Goal: Information Seeking & Learning: Find specific fact

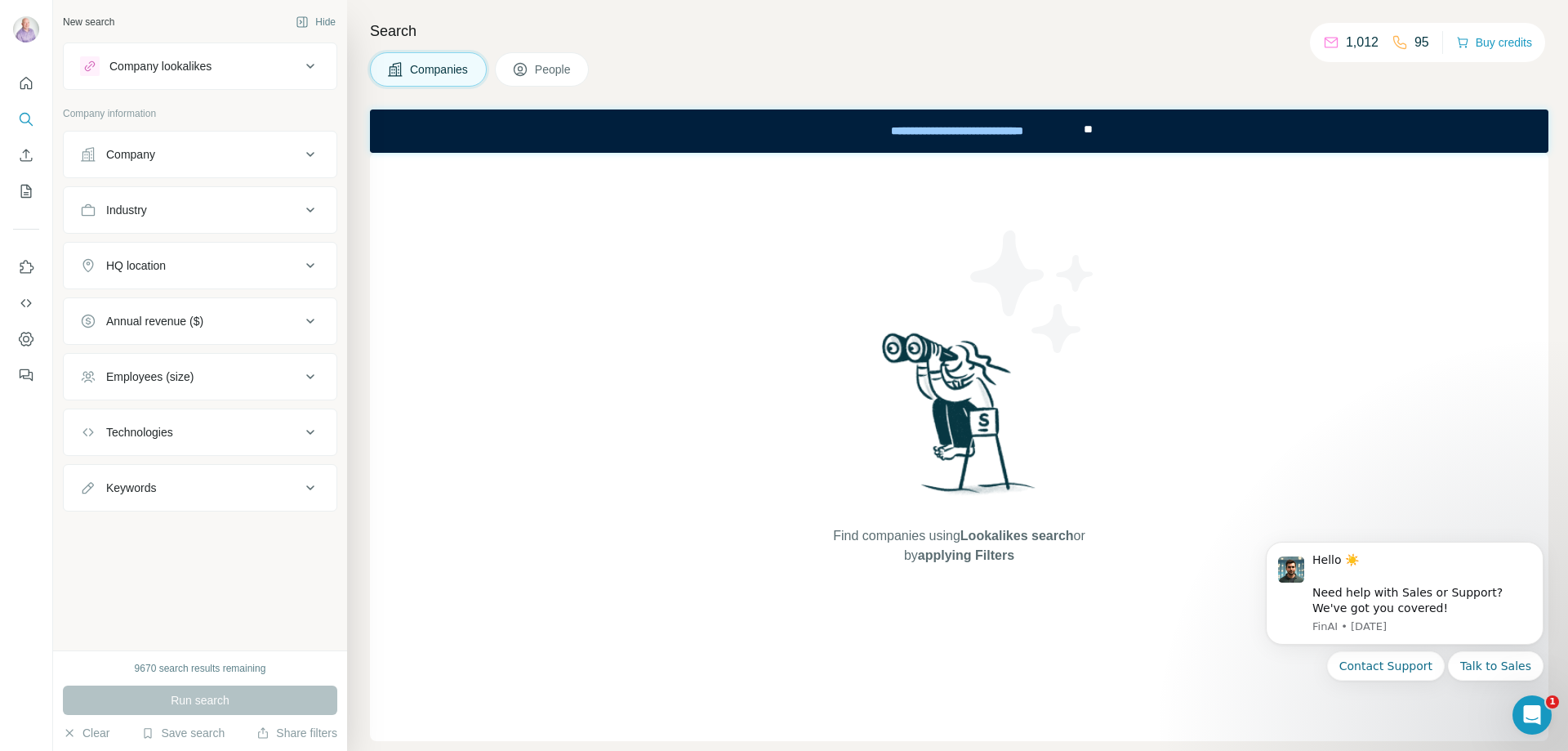
click at [556, 72] on span "People" at bounding box center [553, 69] width 38 height 16
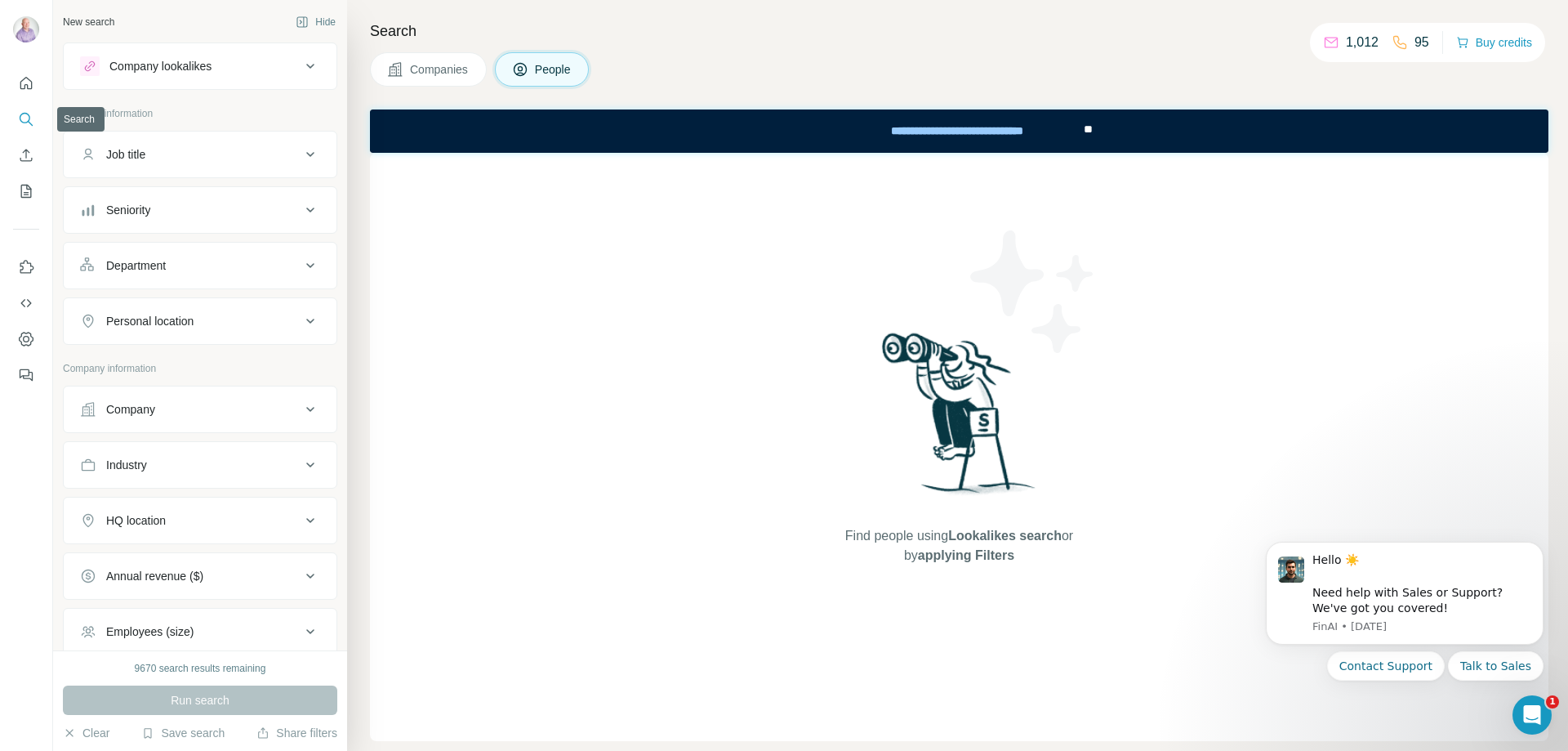
click at [23, 120] on icon "Search" at bounding box center [25, 118] width 16 height 16
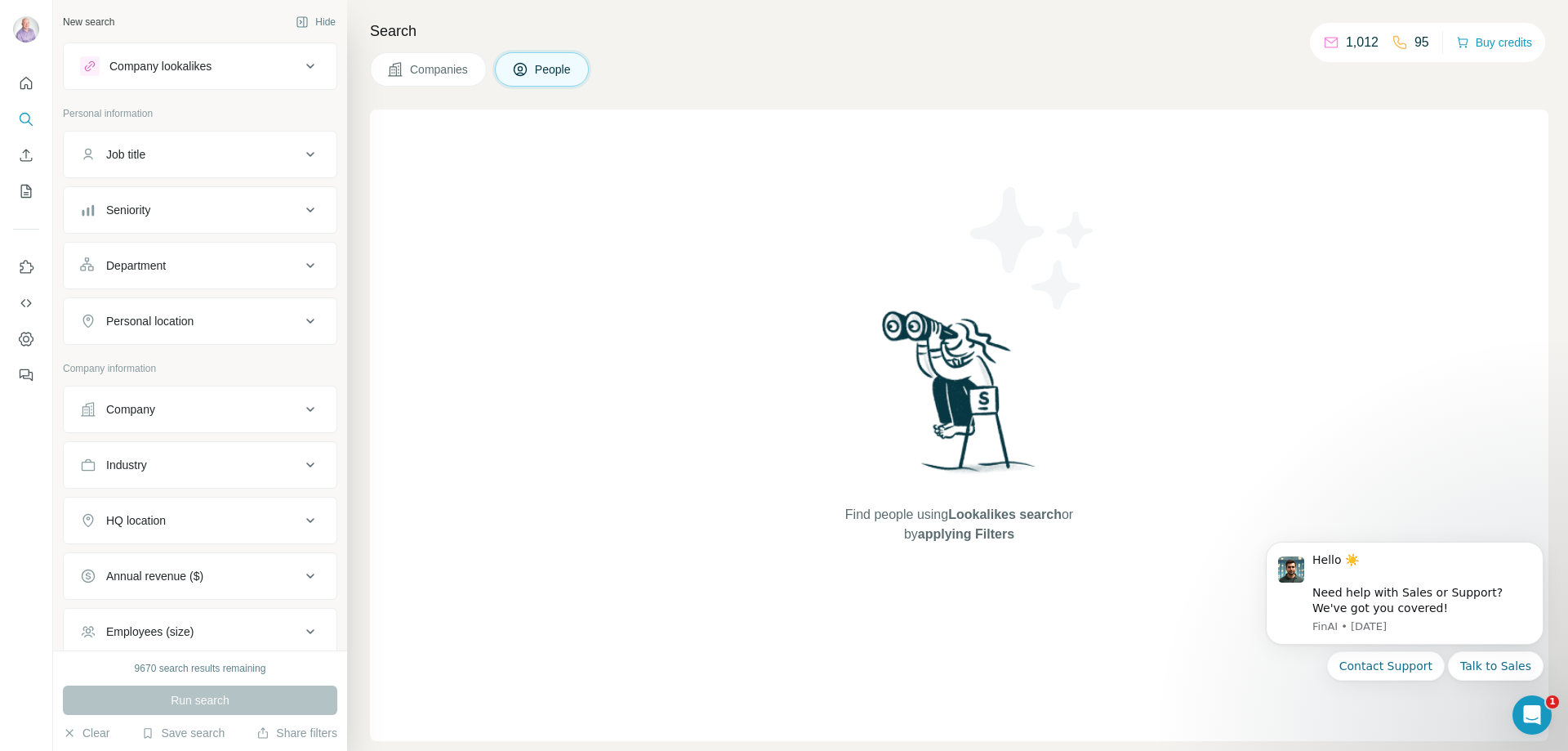
click at [184, 667] on div "9670 search results remaining" at bounding box center [200, 668] width 132 height 15
click at [231, 79] on button "Company lookalikes" at bounding box center [200, 67] width 272 height 39
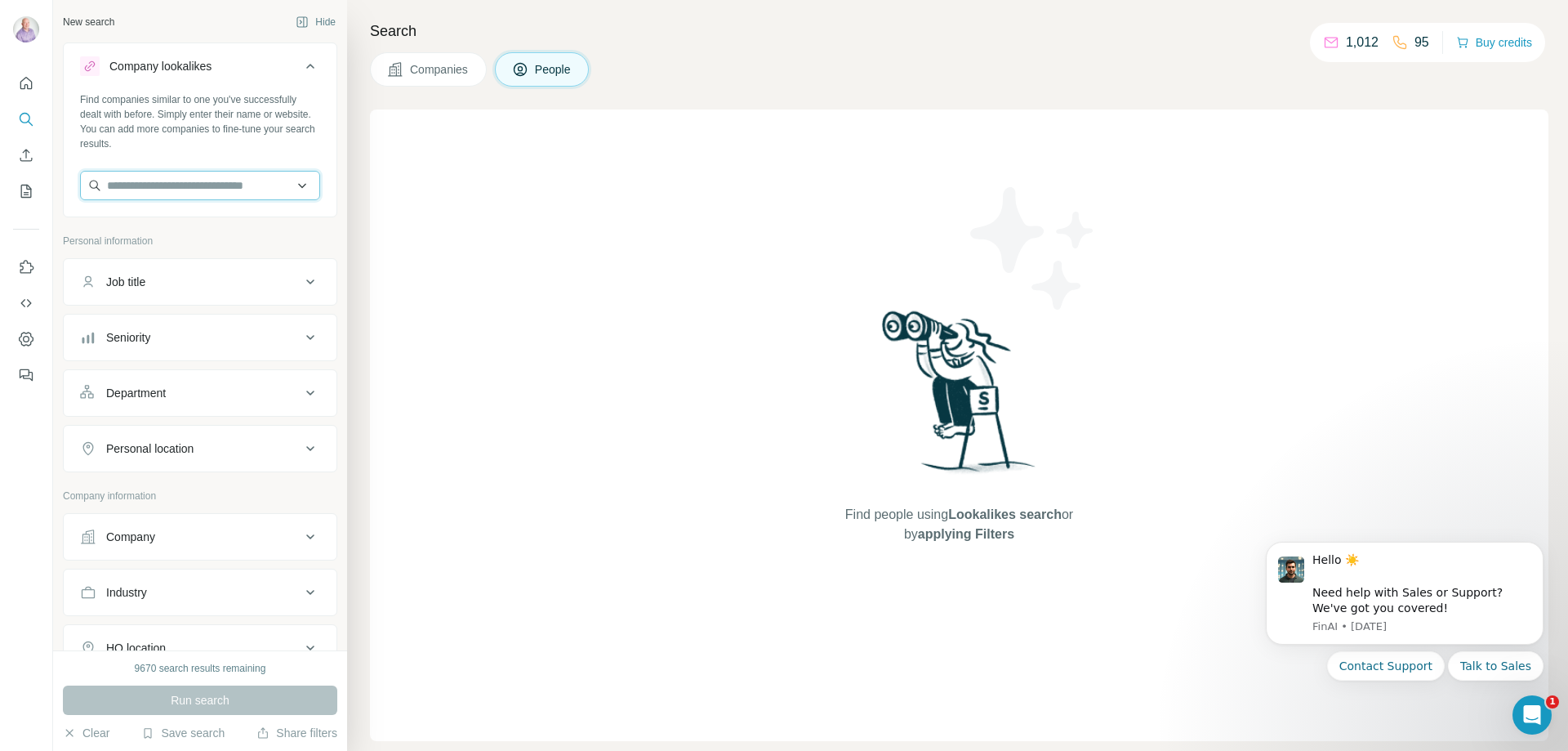
click at [213, 192] on input "text" at bounding box center [200, 185] width 241 height 29
paste input "**********"
click at [259, 196] on input "**********" at bounding box center [200, 185] width 241 height 29
type input "*"
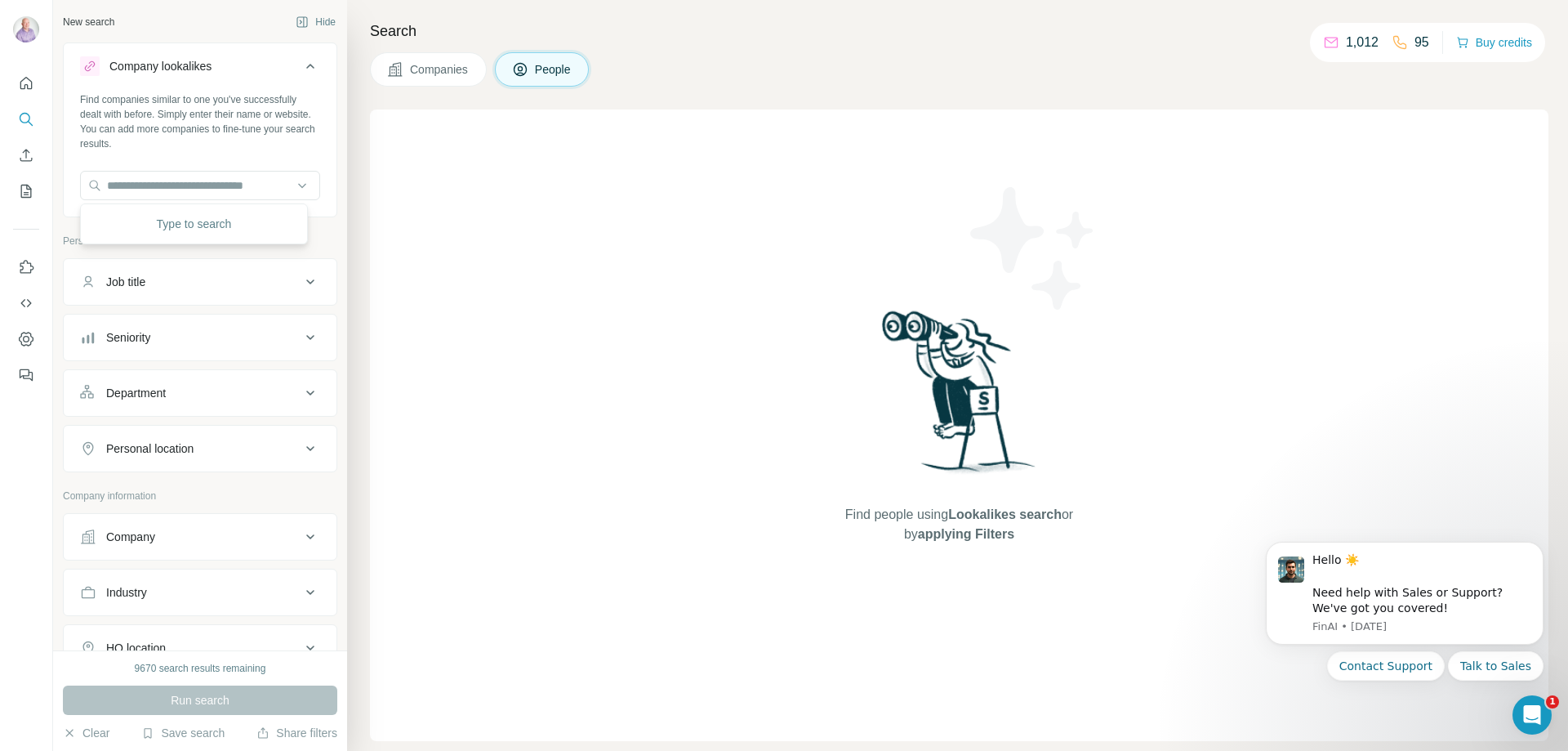
click at [228, 99] on div "Find companies similar to one you've successfully dealt with before. Simply ent…" at bounding box center [200, 121] width 241 height 59
click at [301, 72] on icon at bounding box center [310, 66] width 20 height 20
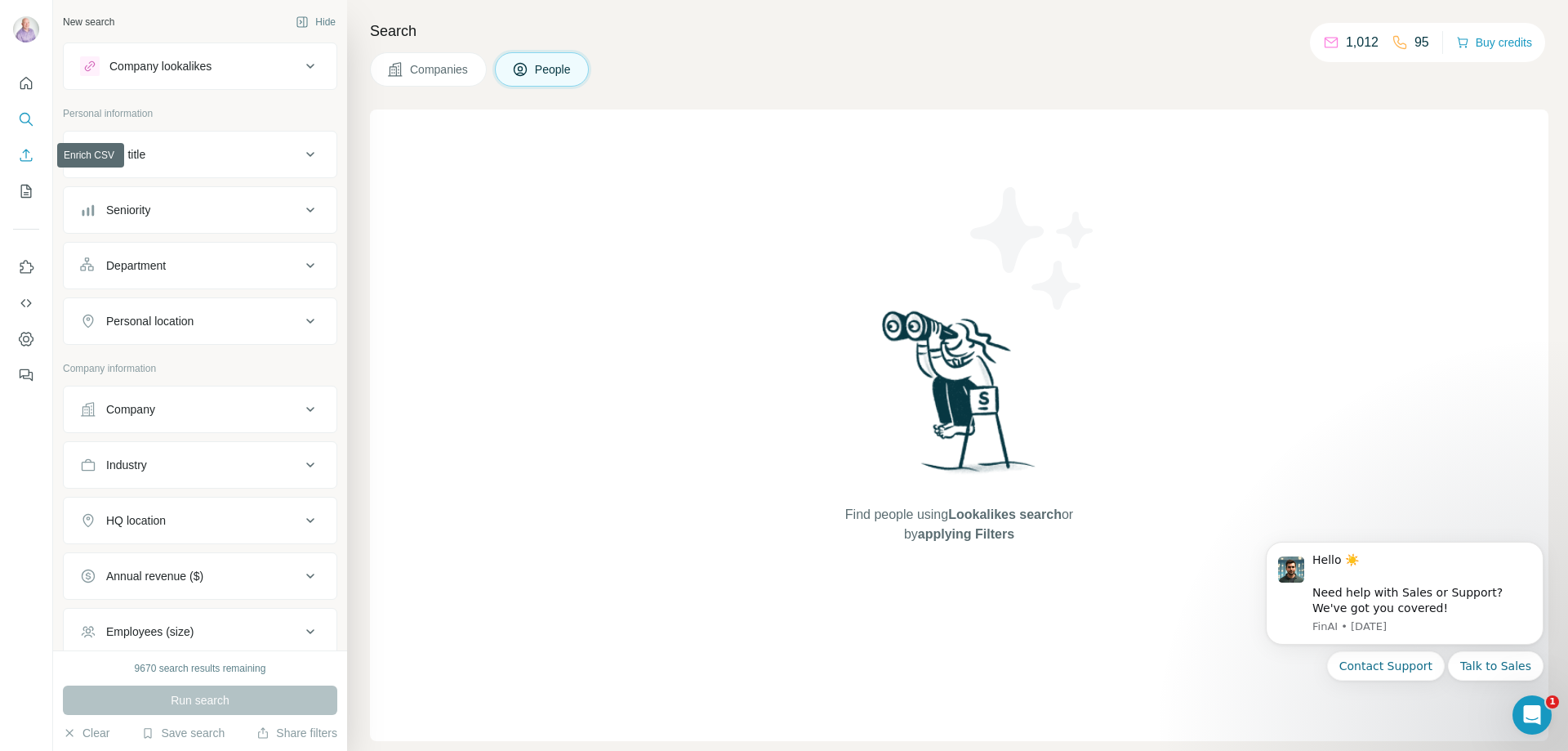
click at [28, 153] on icon "Enrich CSV" at bounding box center [25, 154] width 16 height 16
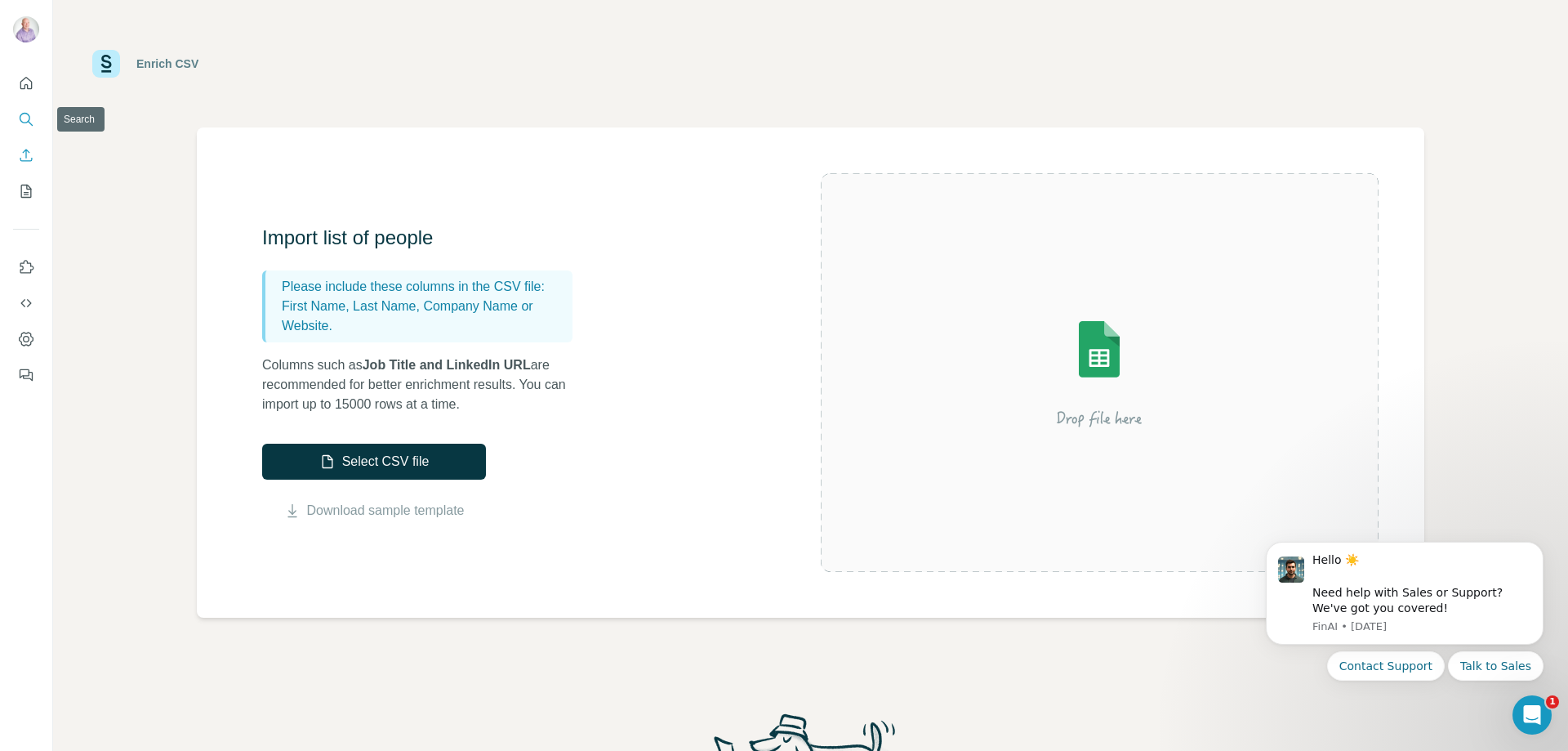
click at [30, 128] on button "Search" at bounding box center [26, 118] width 26 height 29
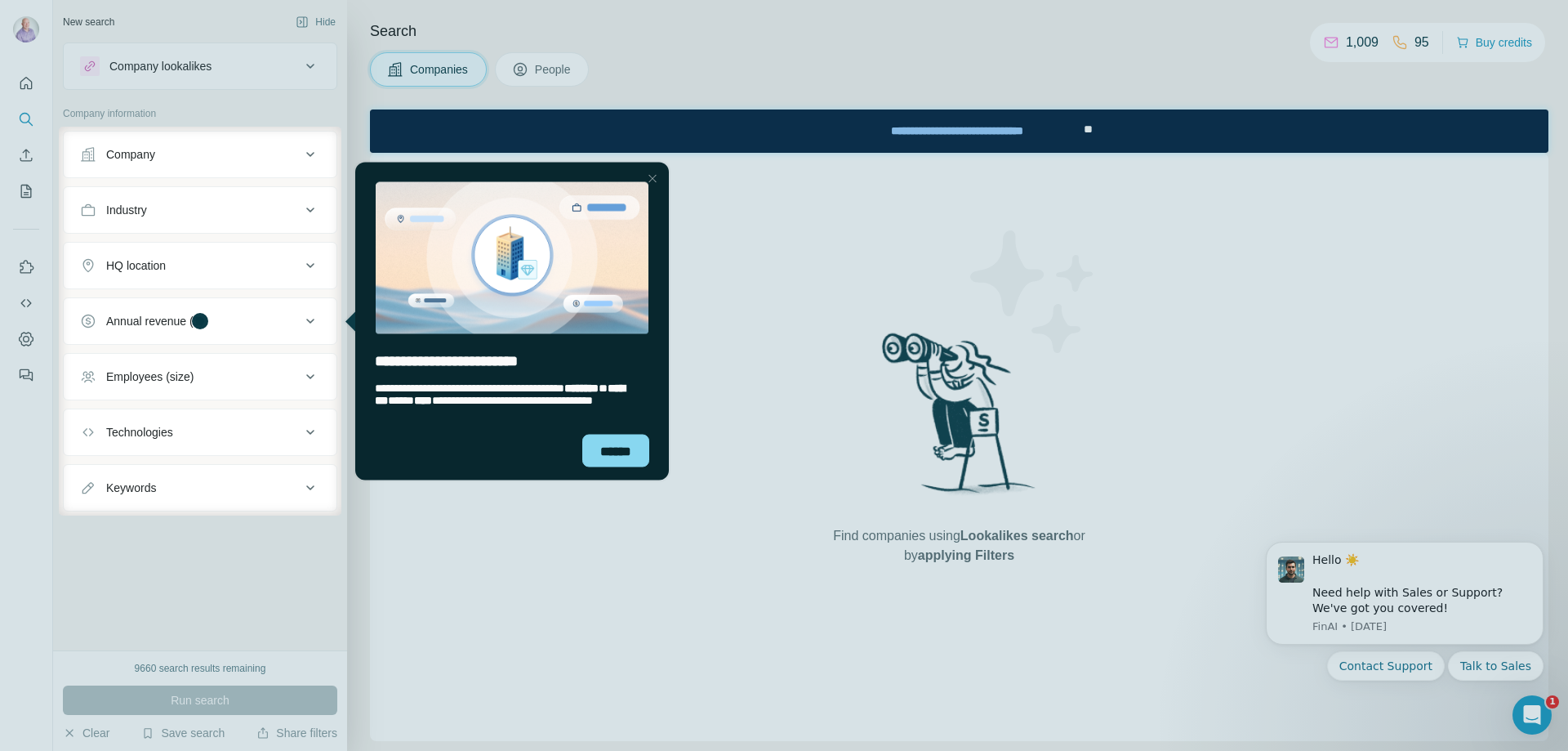
click at [653, 177] on div "Close Step" at bounding box center [652, 178] width 20 height 20
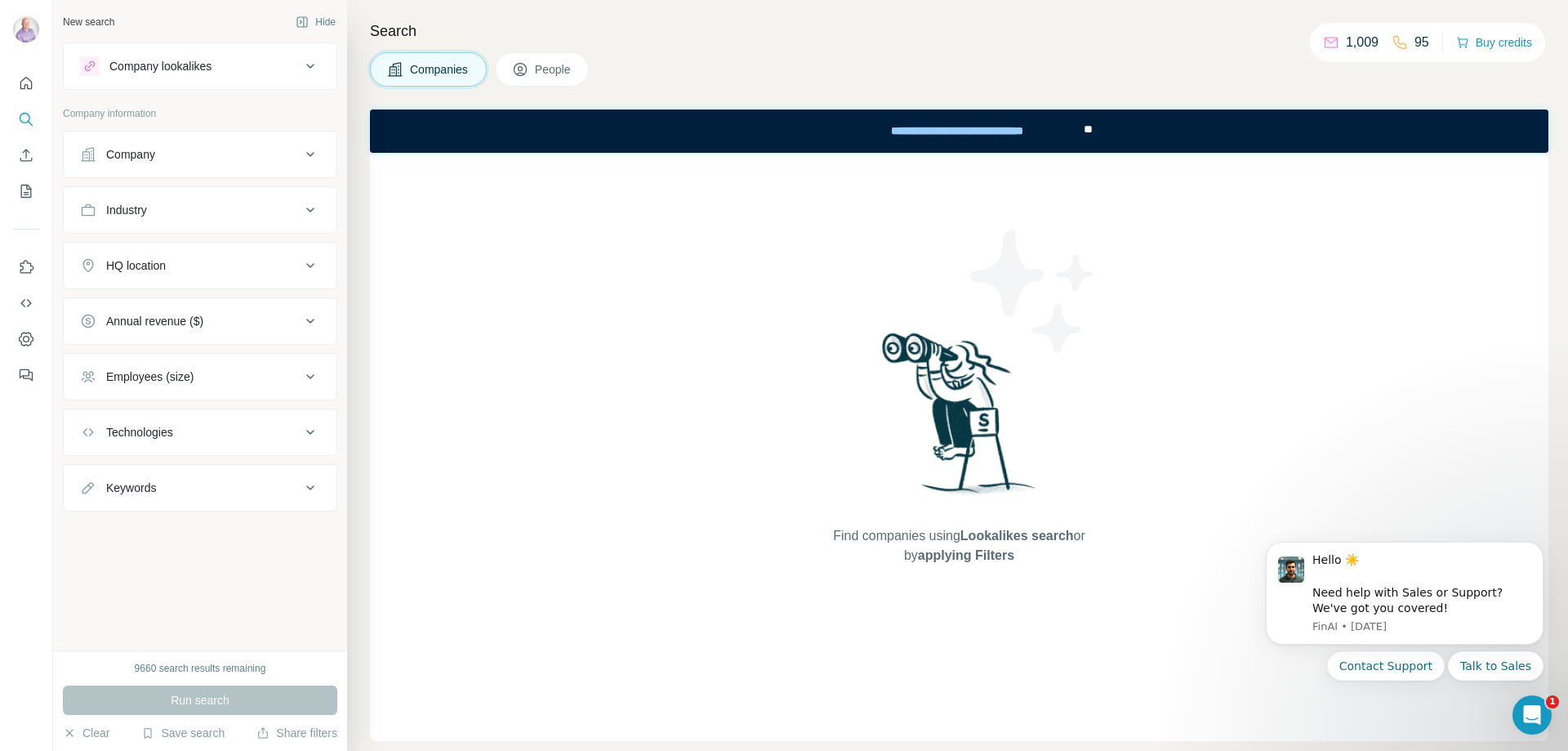
click at [560, 70] on span "People" at bounding box center [553, 69] width 38 height 16
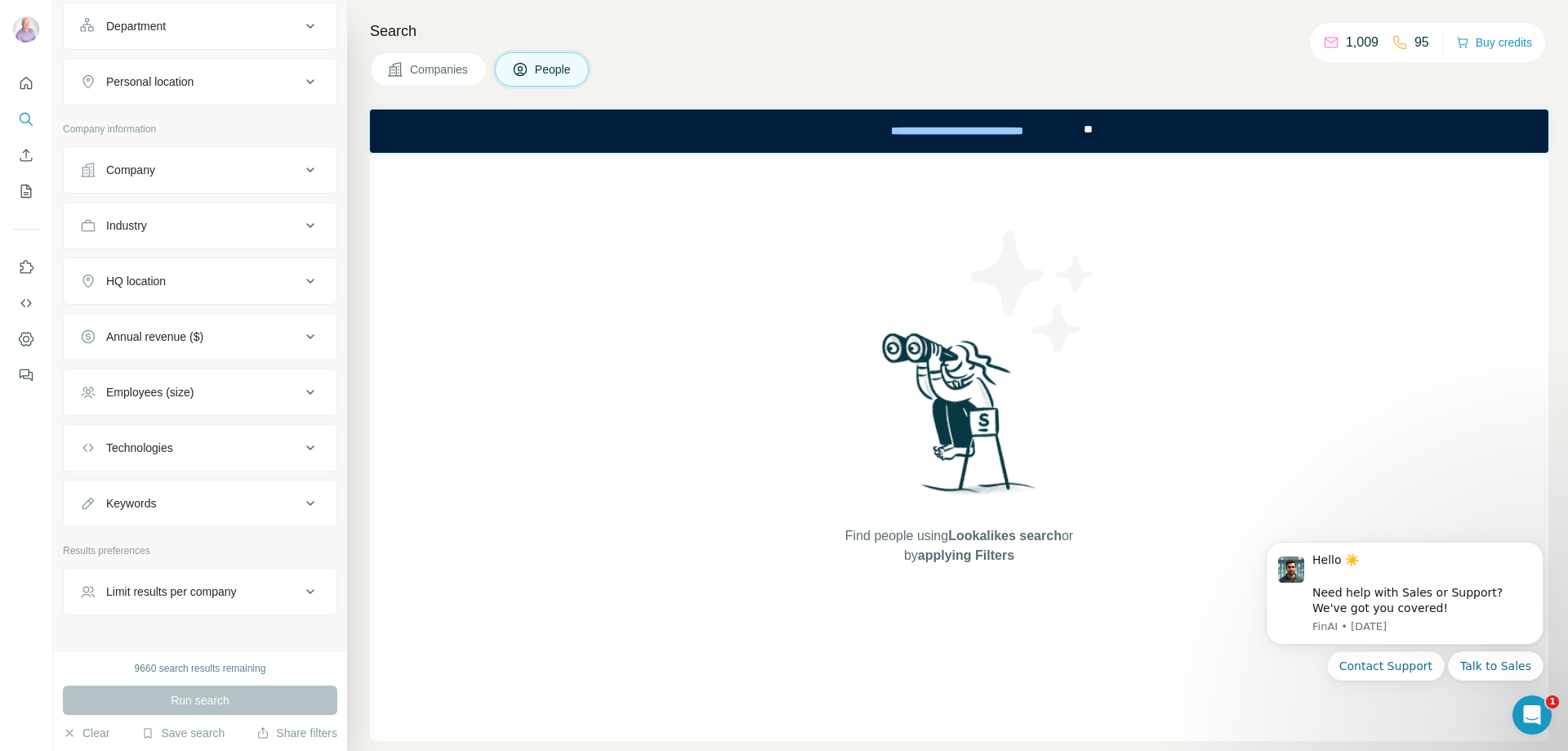
scroll to position [245, 0]
click at [254, 388] on div "Employees (size)" at bounding box center [190, 386] width 221 height 16
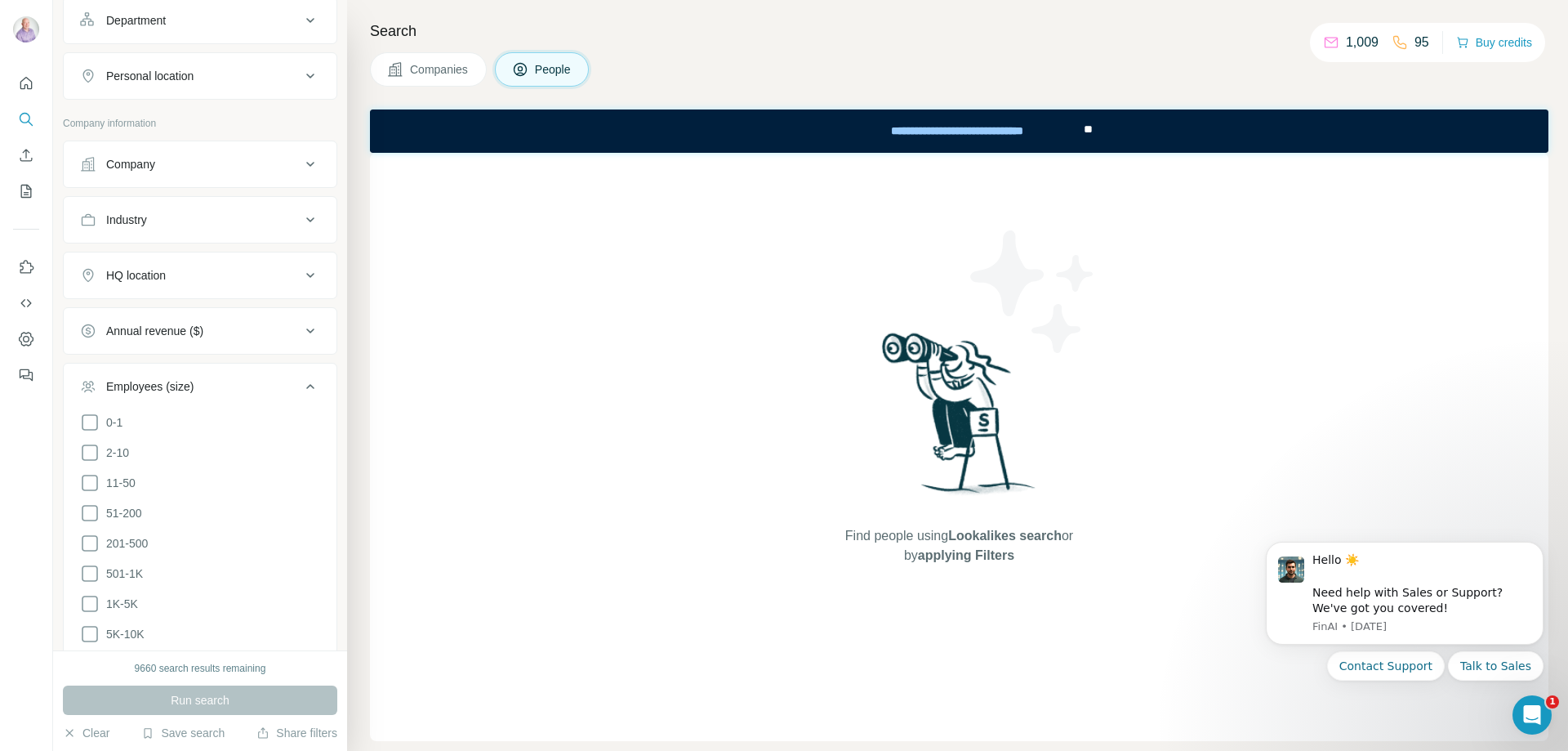
click at [218, 391] on div "Employees (size)" at bounding box center [190, 386] width 221 height 16
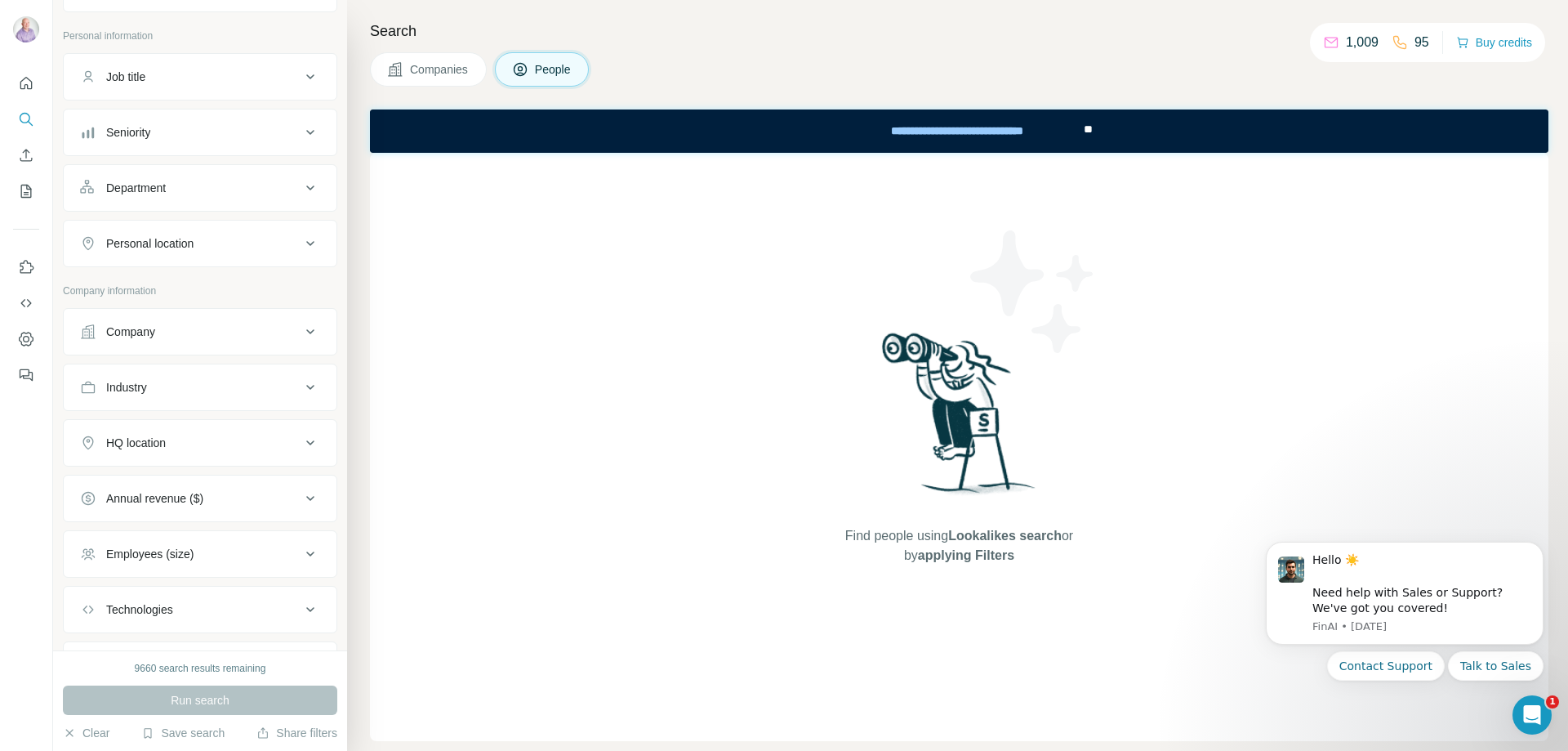
scroll to position [0, 0]
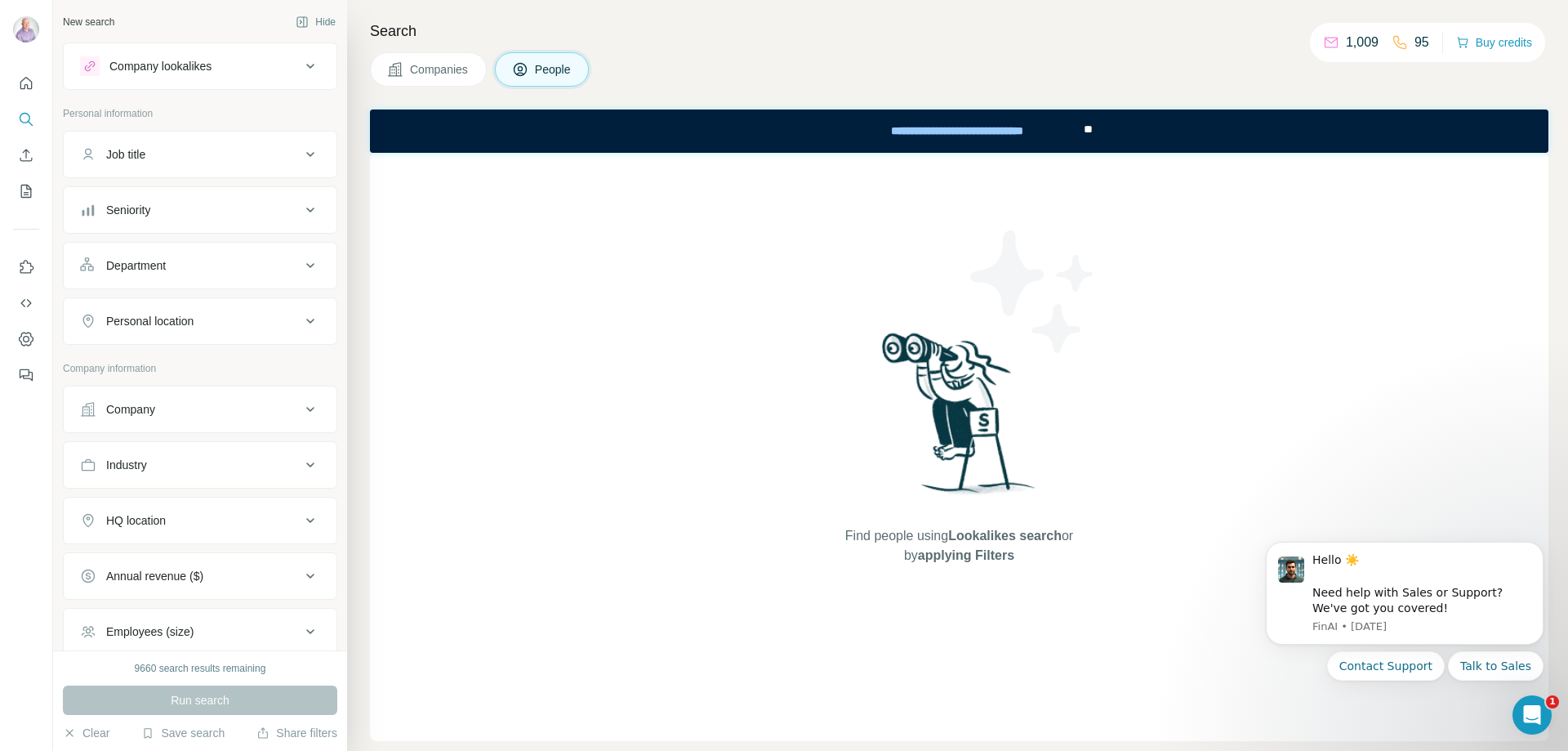
click at [183, 400] on button "Company" at bounding box center [200, 410] width 272 height 39
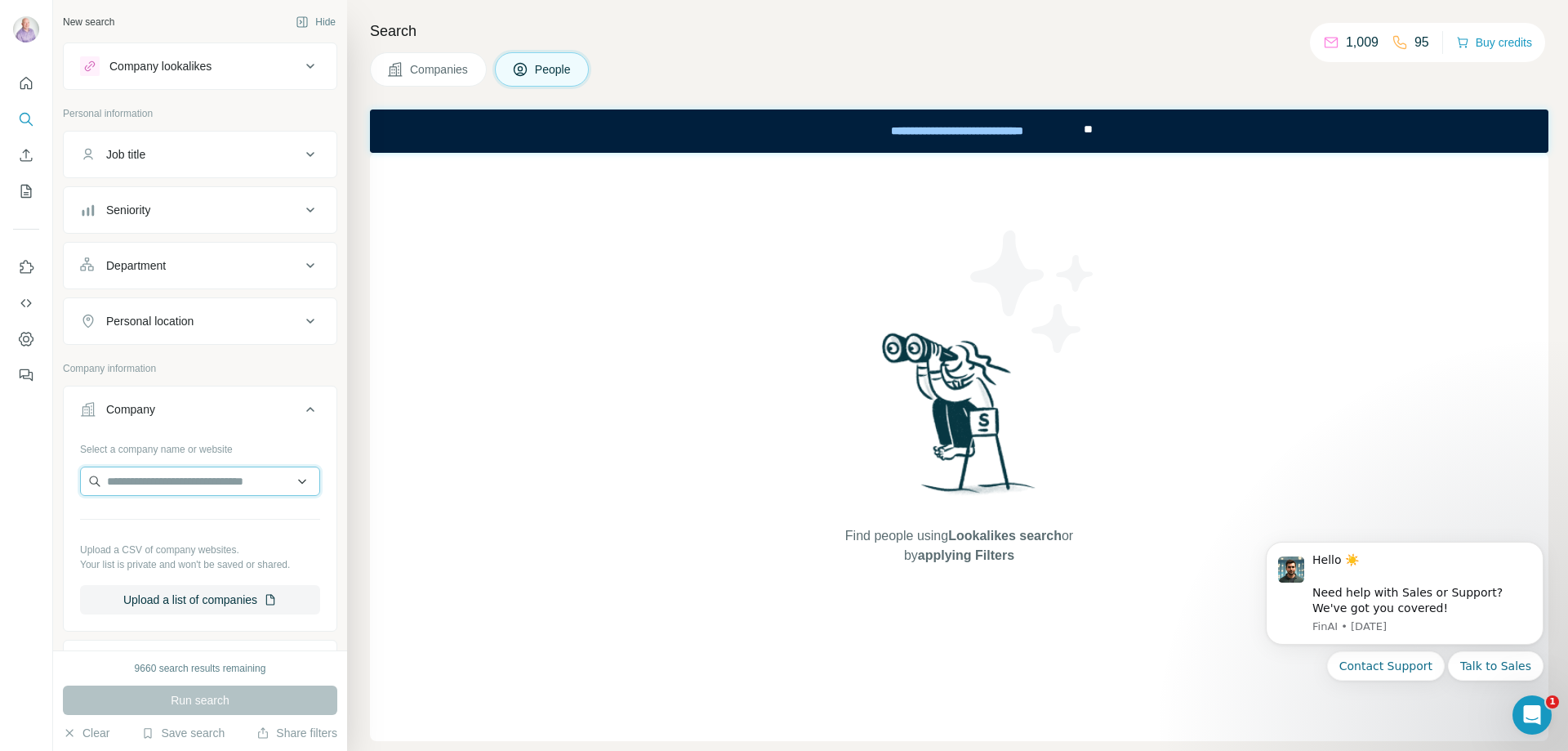
click at [165, 483] on input "text" at bounding box center [200, 480] width 241 height 29
paste input "*******"
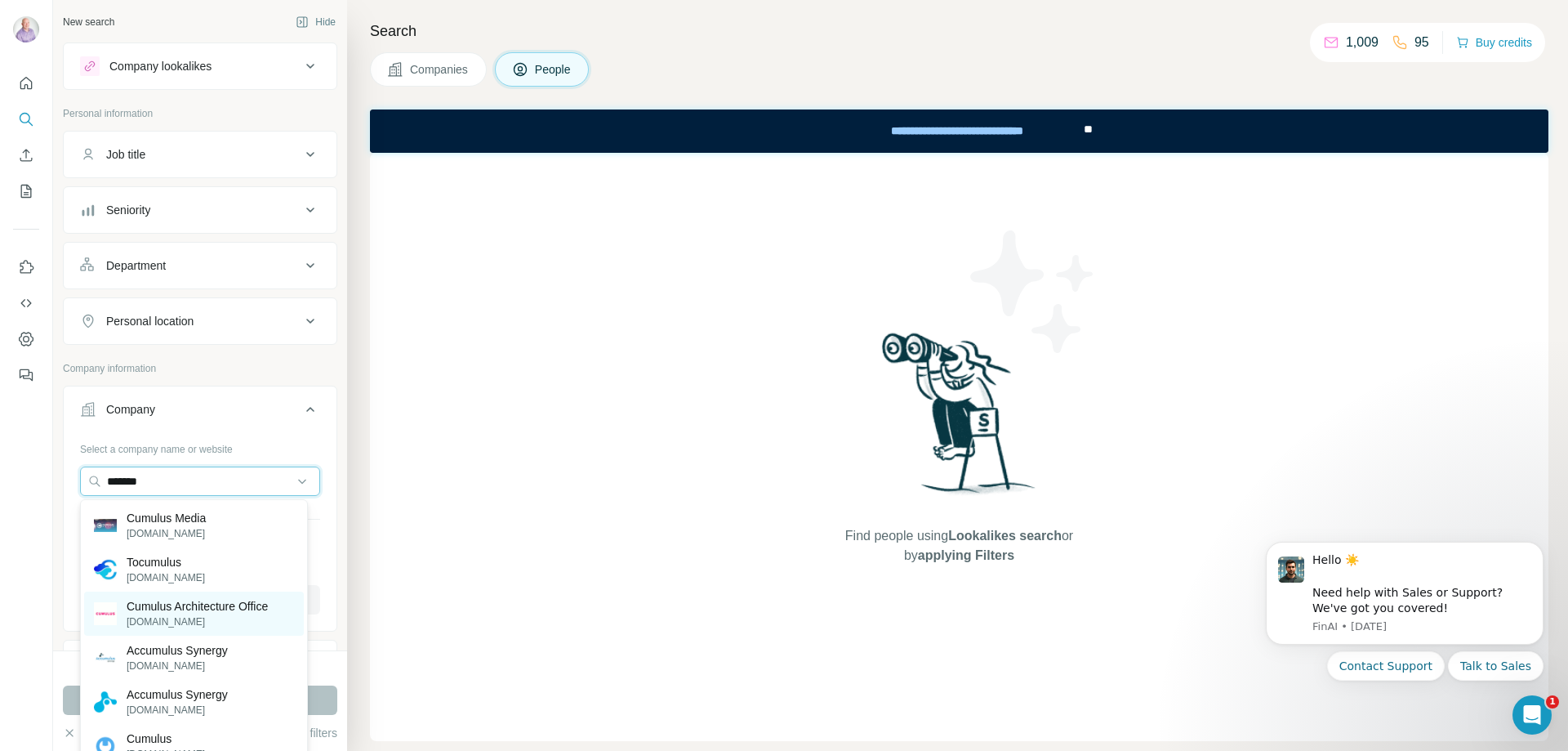
type input "*******"
click at [216, 615] on p "cumulus.one" at bounding box center [197, 622] width 141 height 15
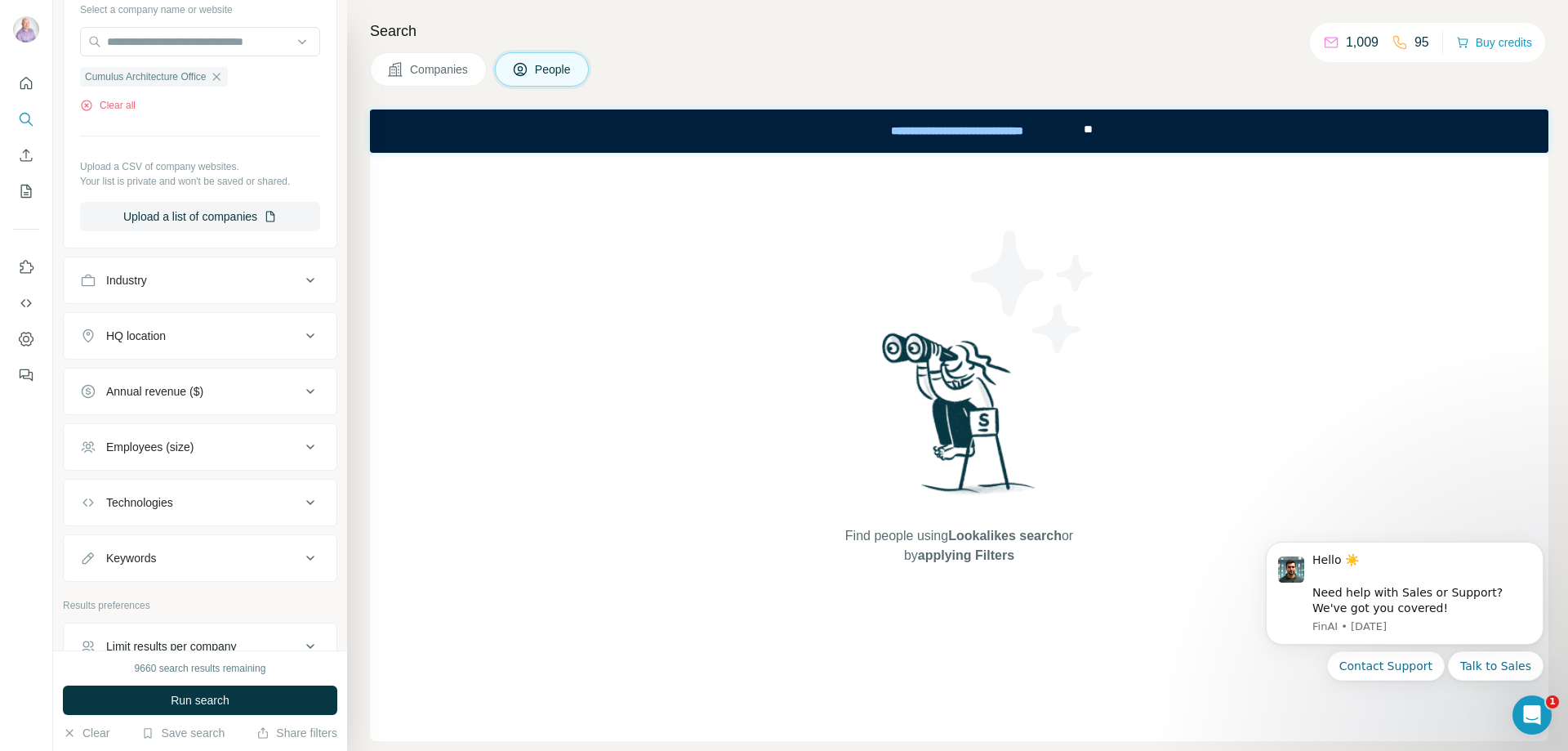
scroll to position [491, 0]
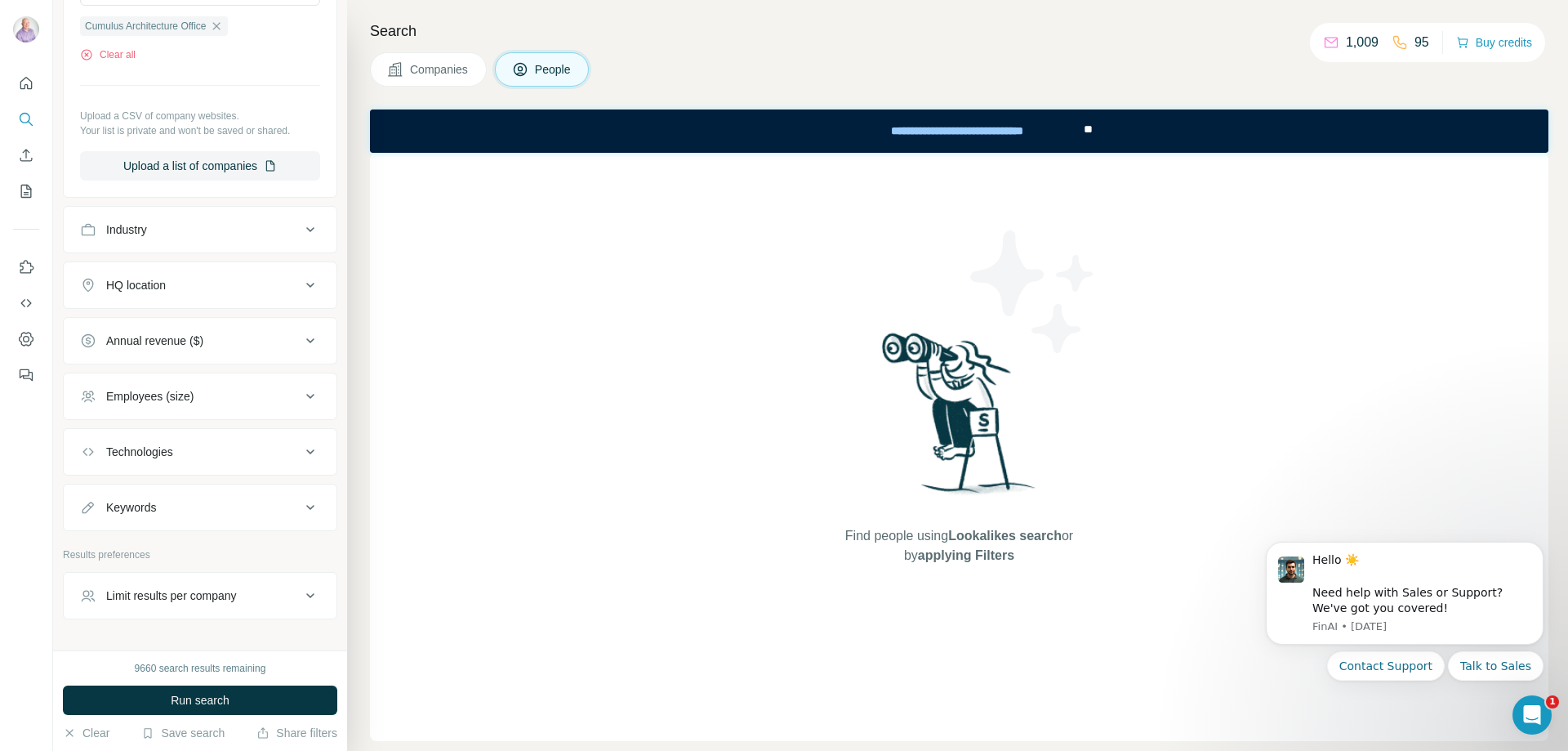
click at [207, 395] on div "Employees (size)" at bounding box center [190, 396] width 221 height 16
click at [206, 393] on div "Employees (size)" at bounding box center [190, 396] width 221 height 16
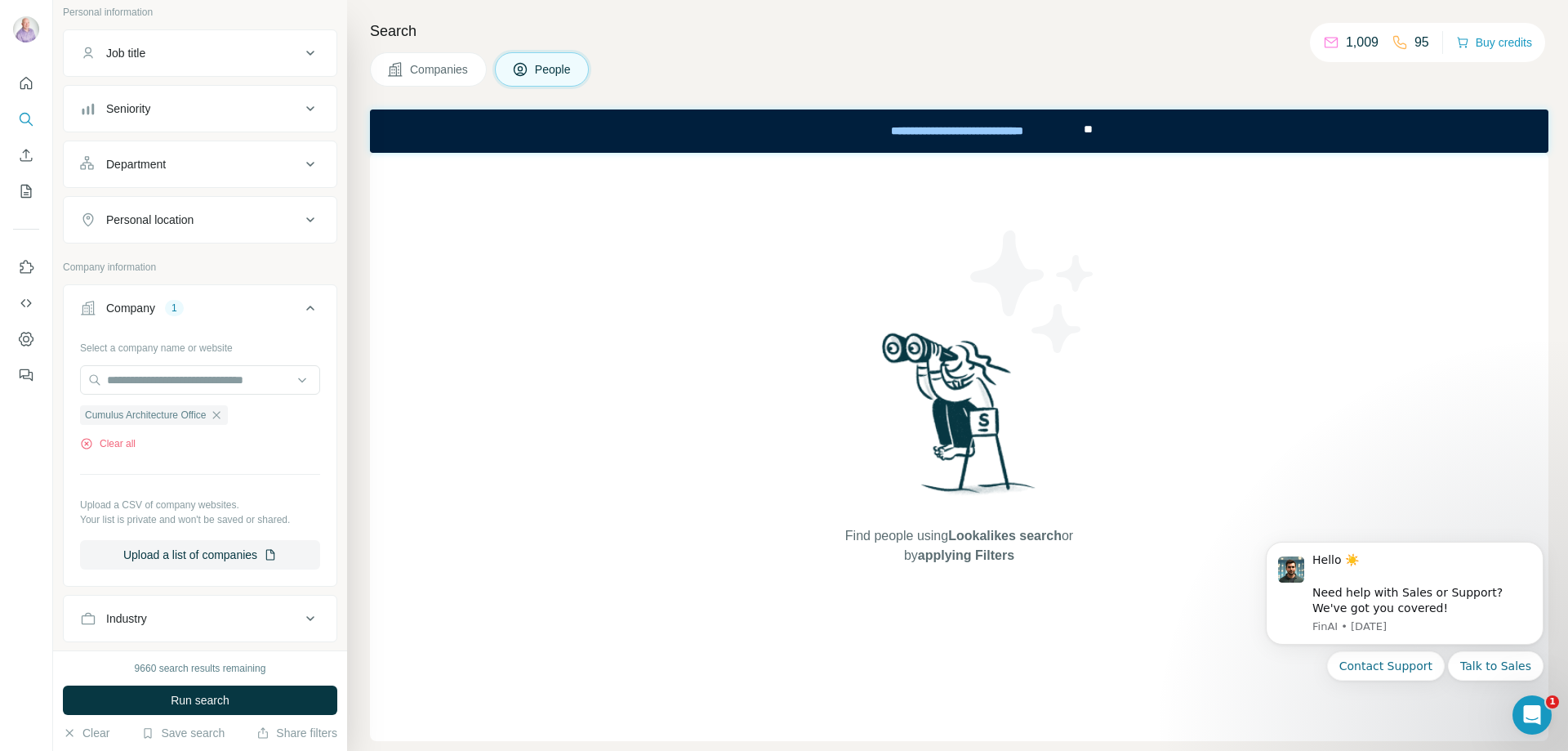
scroll to position [0, 0]
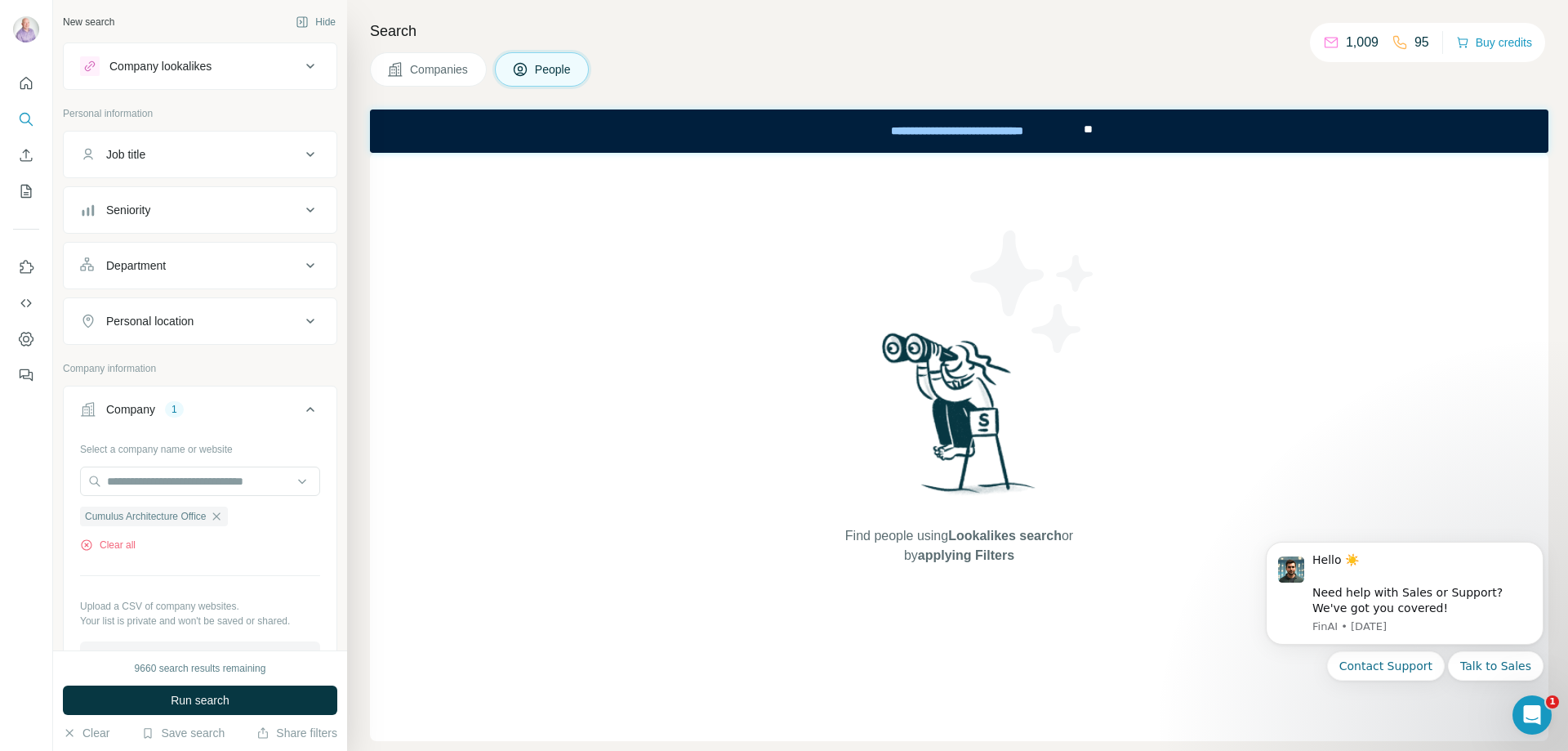
click at [229, 697] on span "Run search" at bounding box center [200, 699] width 59 height 16
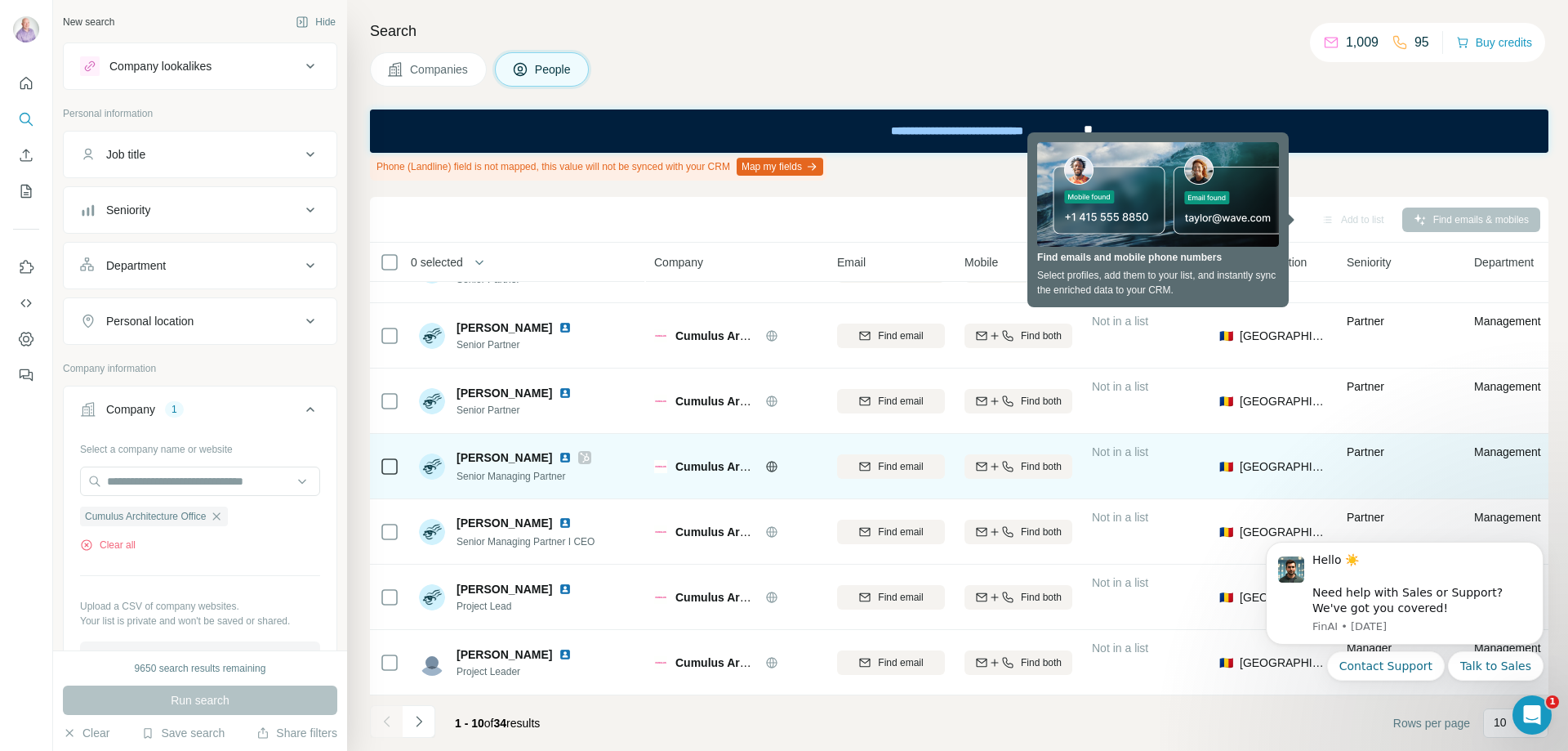
scroll to position [248, 0]
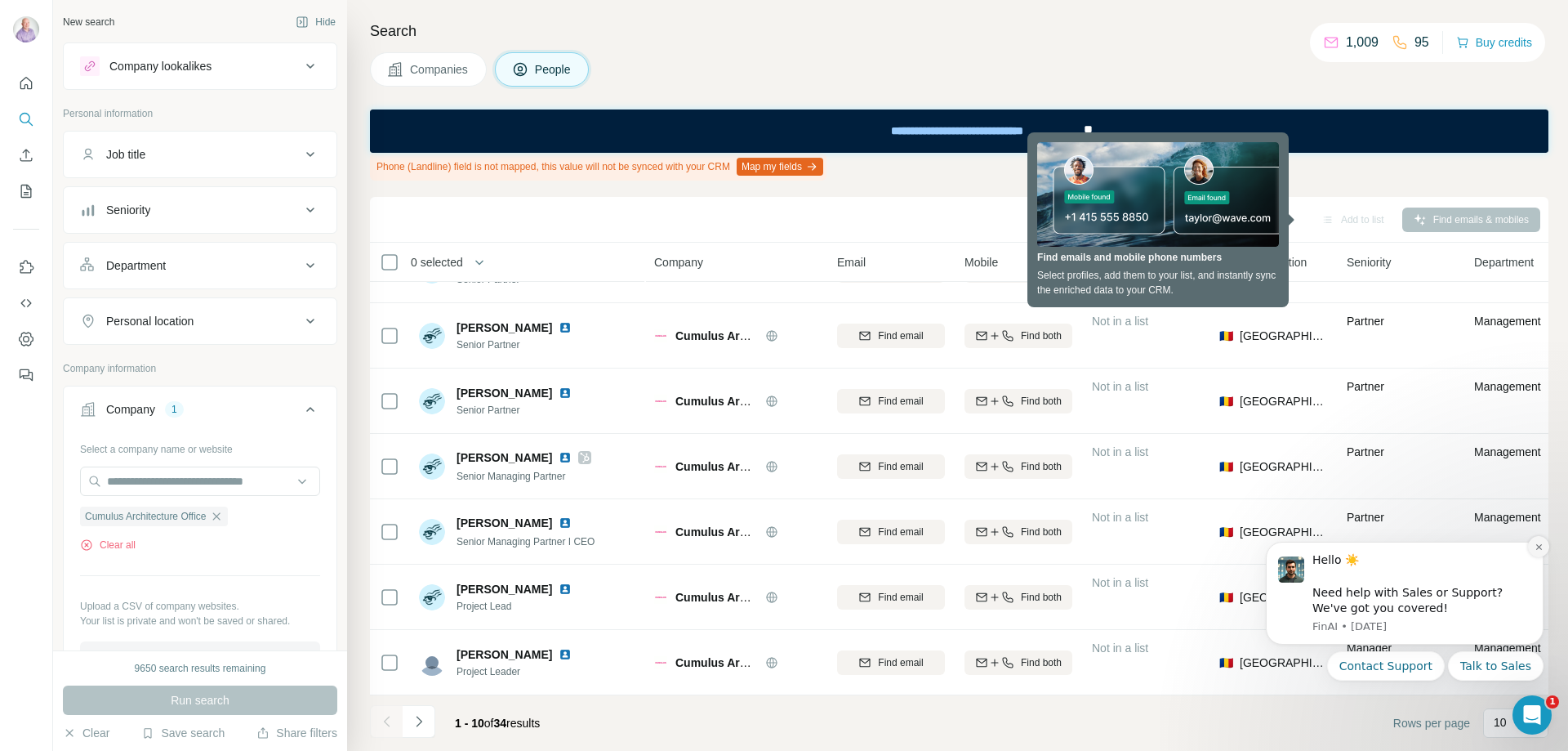
click at [1541, 547] on icon "Dismiss notification" at bounding box center [1540, 547] width 9 height 9
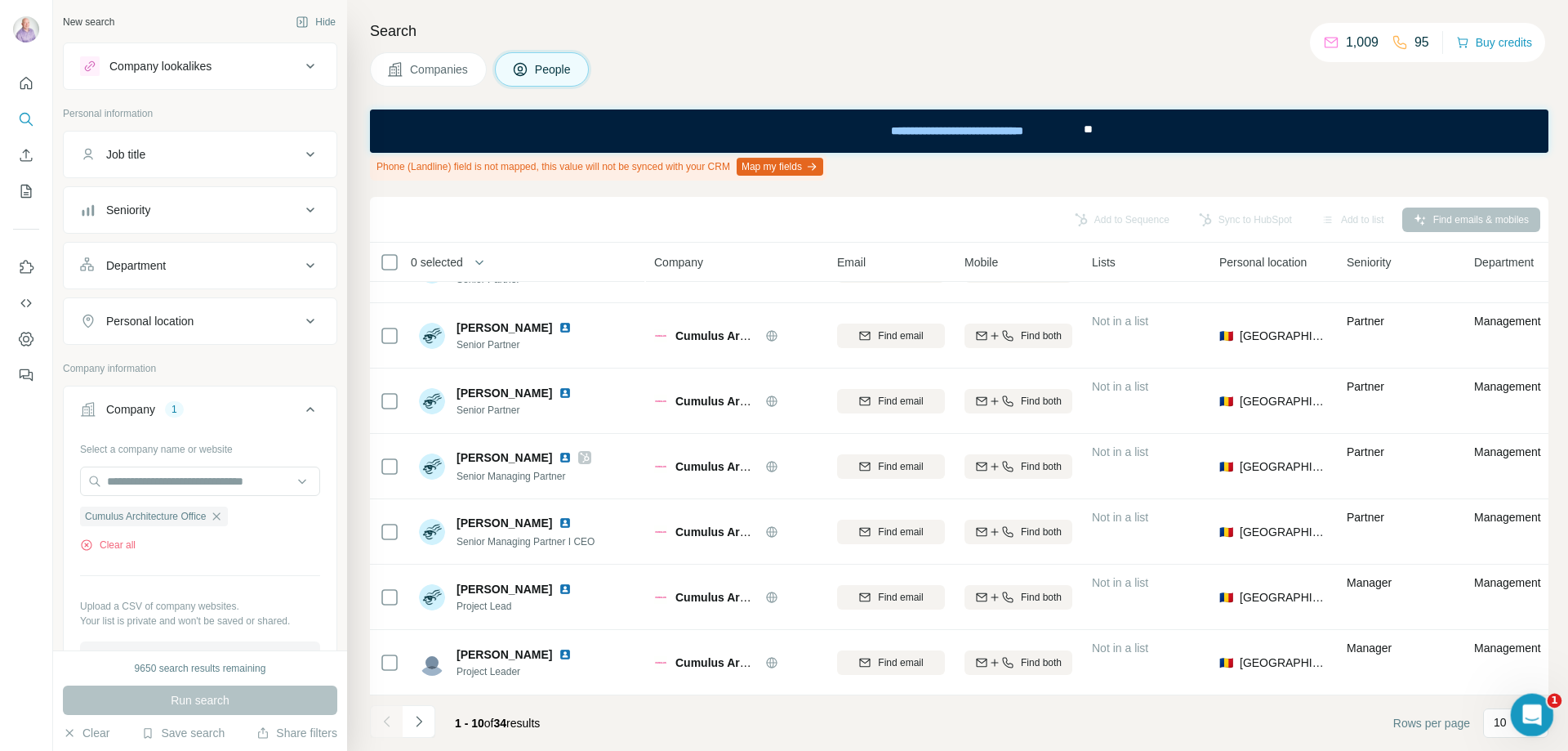
drag, startPoint x: 1525, startPoint y: 708, endPoint x: 1571, endPoint y: 515, distance: 198.4
click at [1549, 693] on html at bounding box center [1529, 712] width 39 height 39
